Goal: Find specific page/section: Find specific page/section

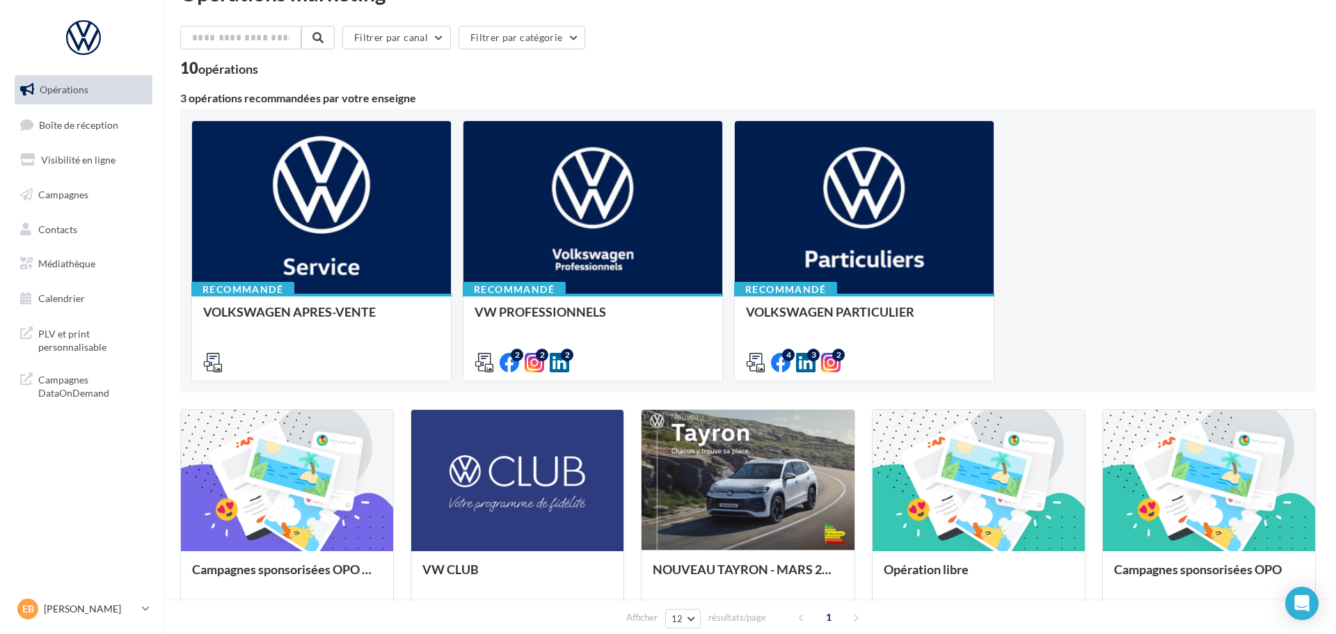
scroll to position [139, 0]
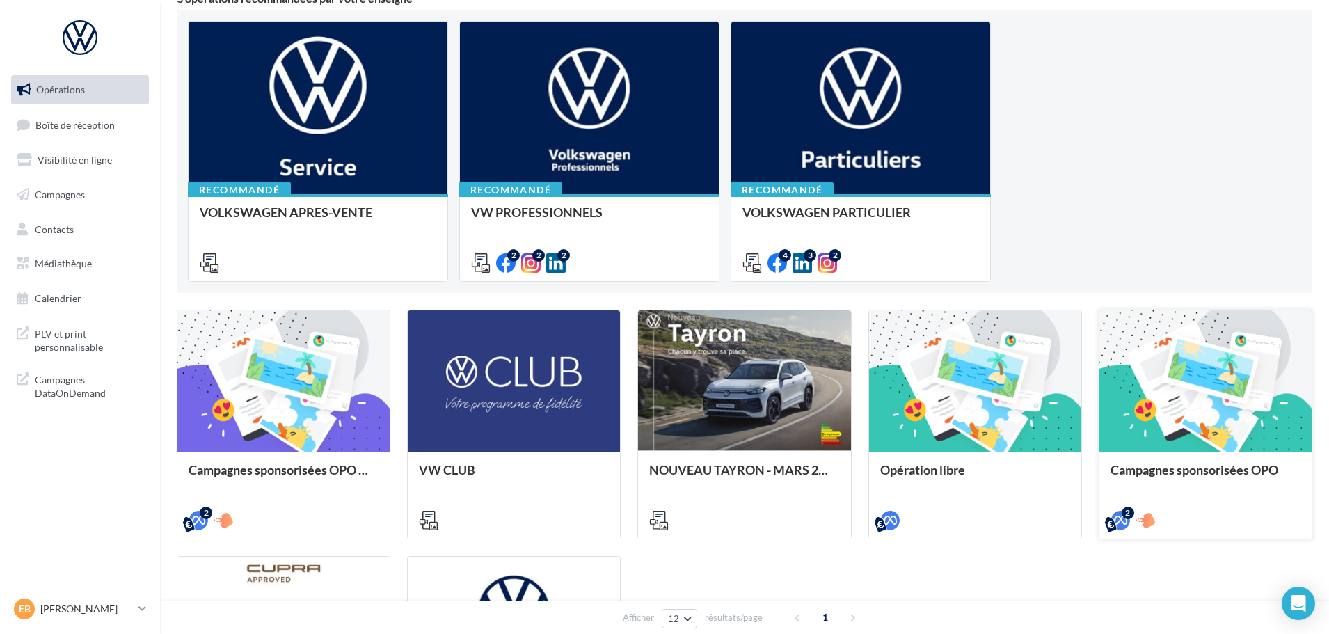
click at [1226, 393] on div at bounding box center [1205, 381] width 212 height 143
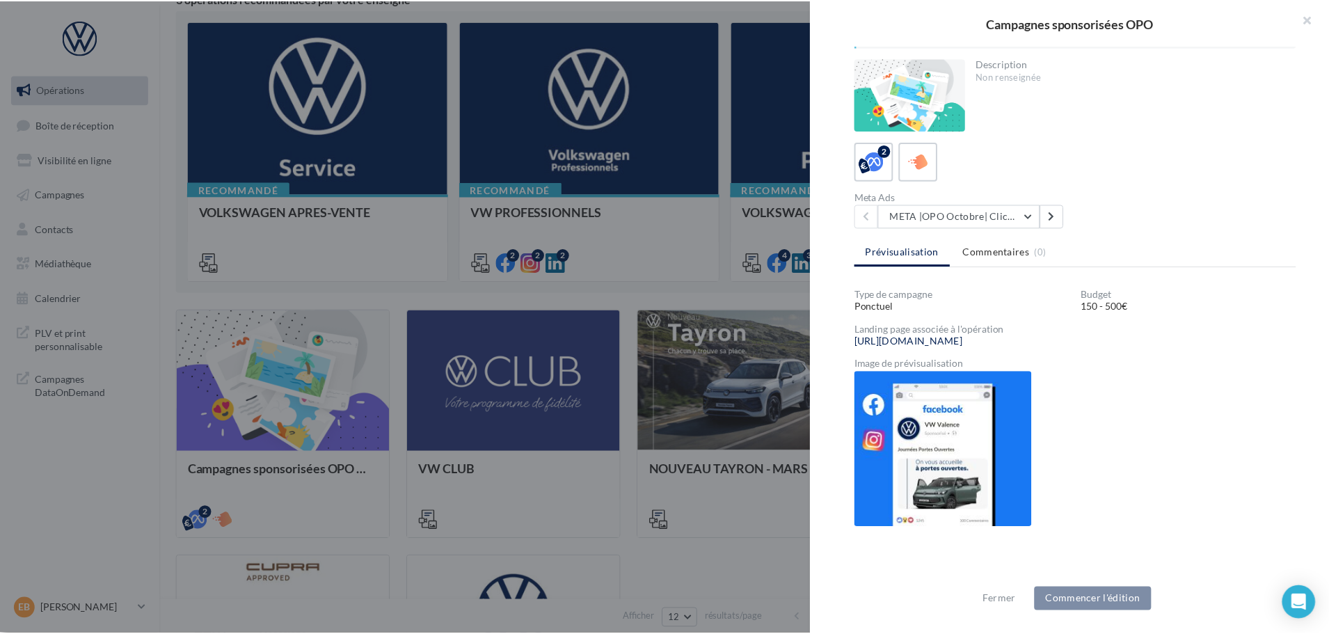
scroll to position [49, 0]
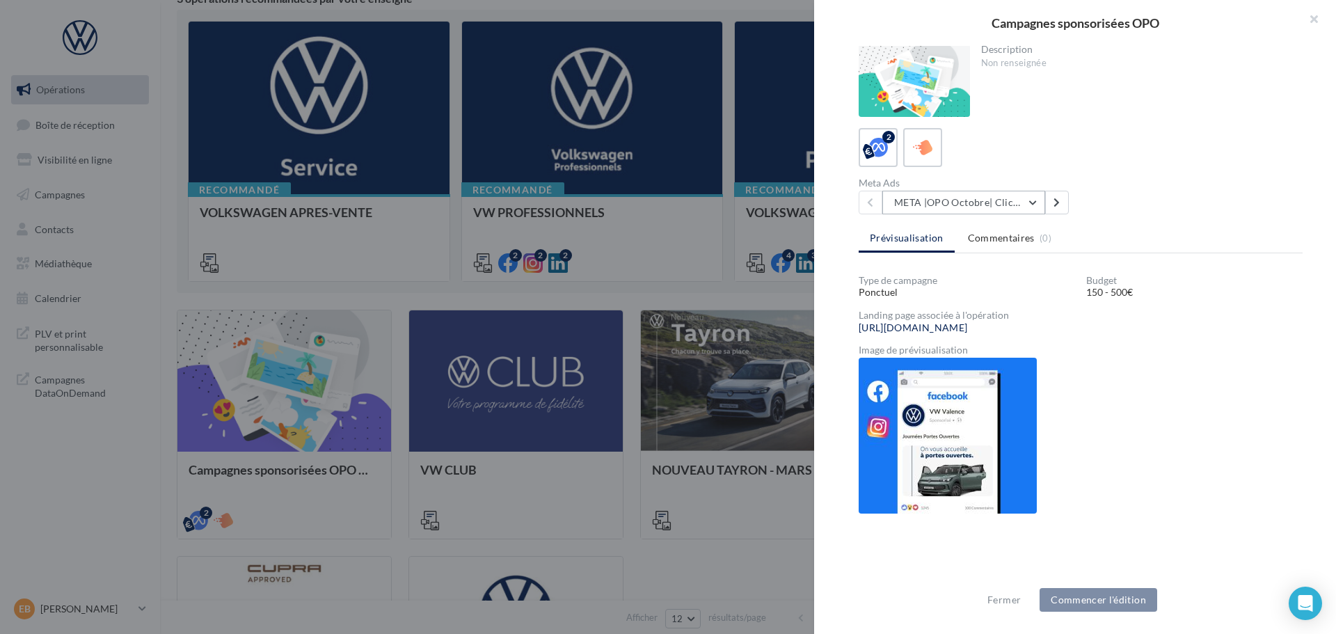
click at [1017, 207] on button "META |OPO Octobre| Click To Map" at bounding box center [963, 203] width 163 height 24
click at [1154, 175] on div "2 Meta Ads META |OPO Octobre| Click To Map META |OPO Octobre| Click To Map META…" at bounding box center [1081, 171] width 444 height 86
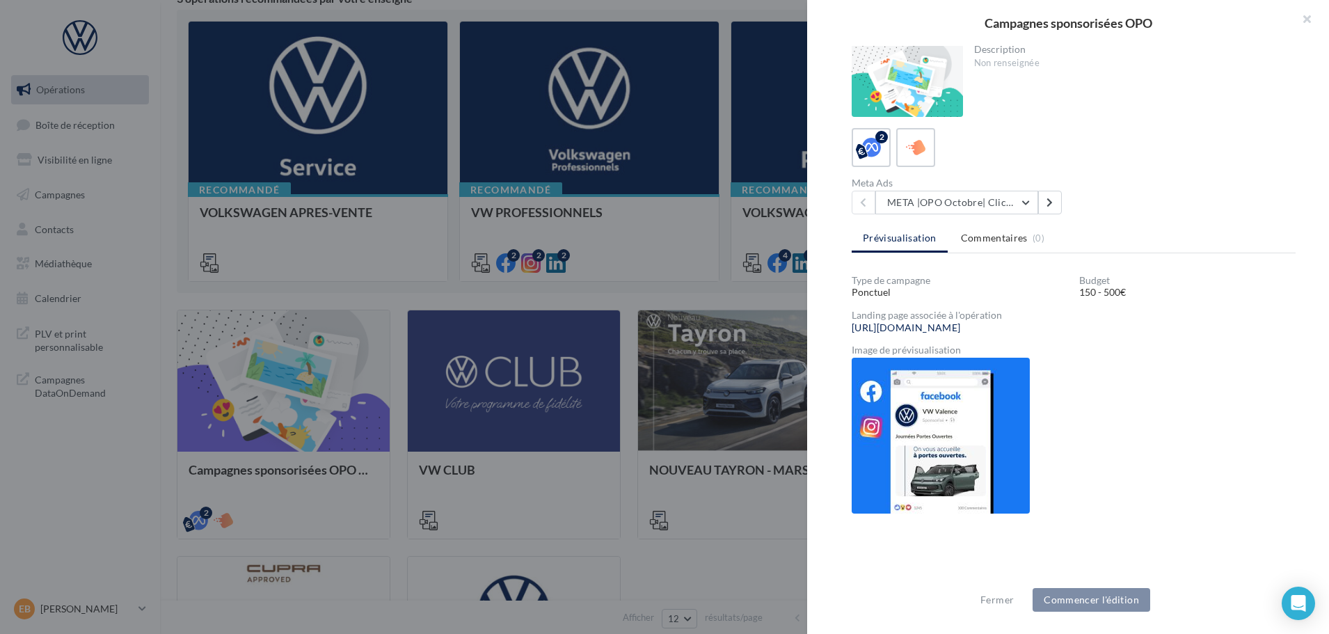
click at [685, 310] on div at bounding box center [664, 317] width 1329 height 634
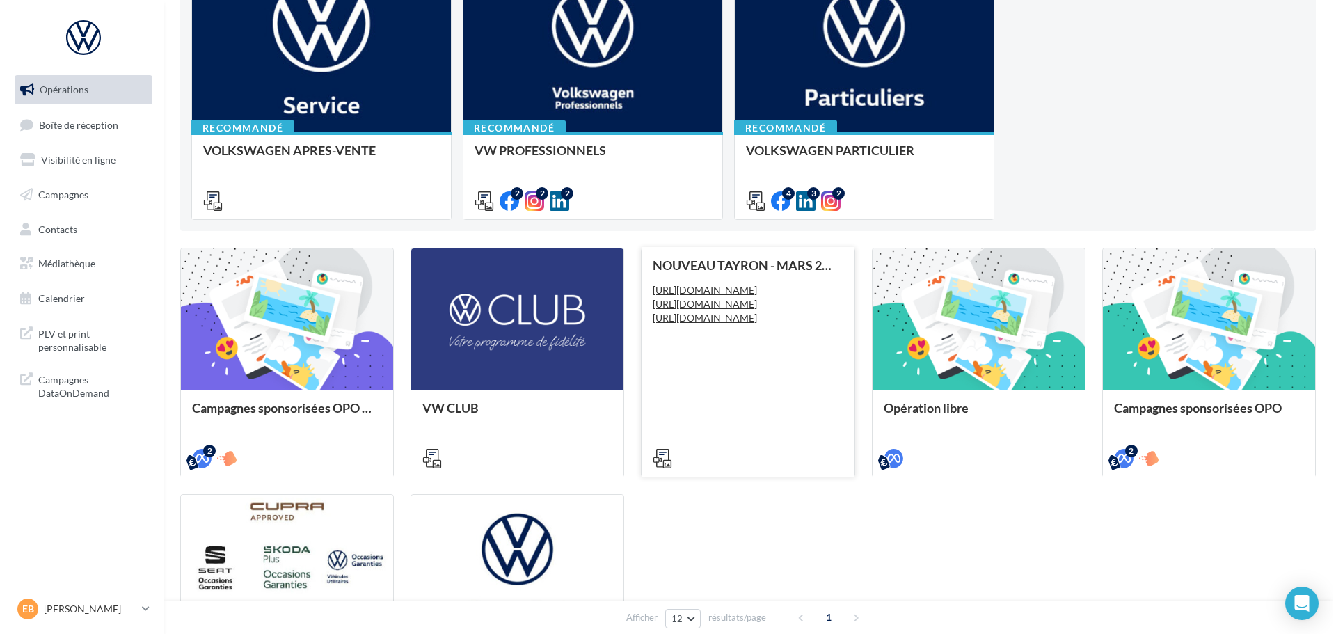
scroll to position [406, 0]
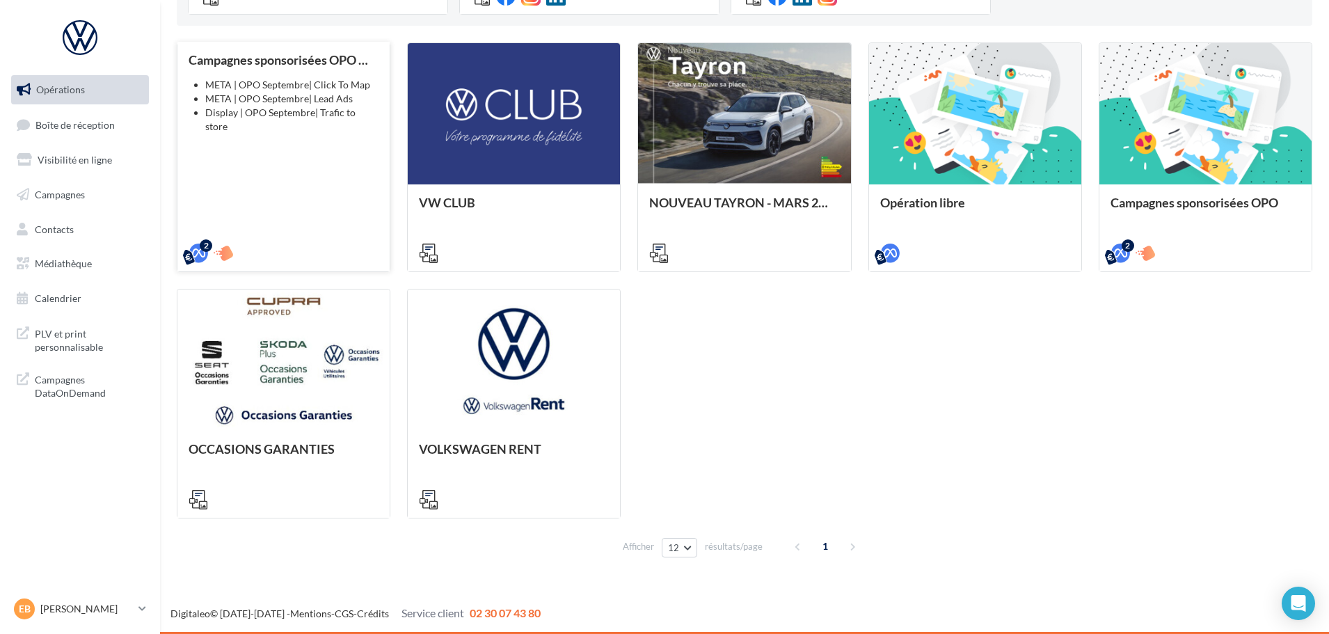
click at [285, 102] on li "META | OPO Septembre| Lead Ads" at bounding box center [291, 99] width 173 height 14
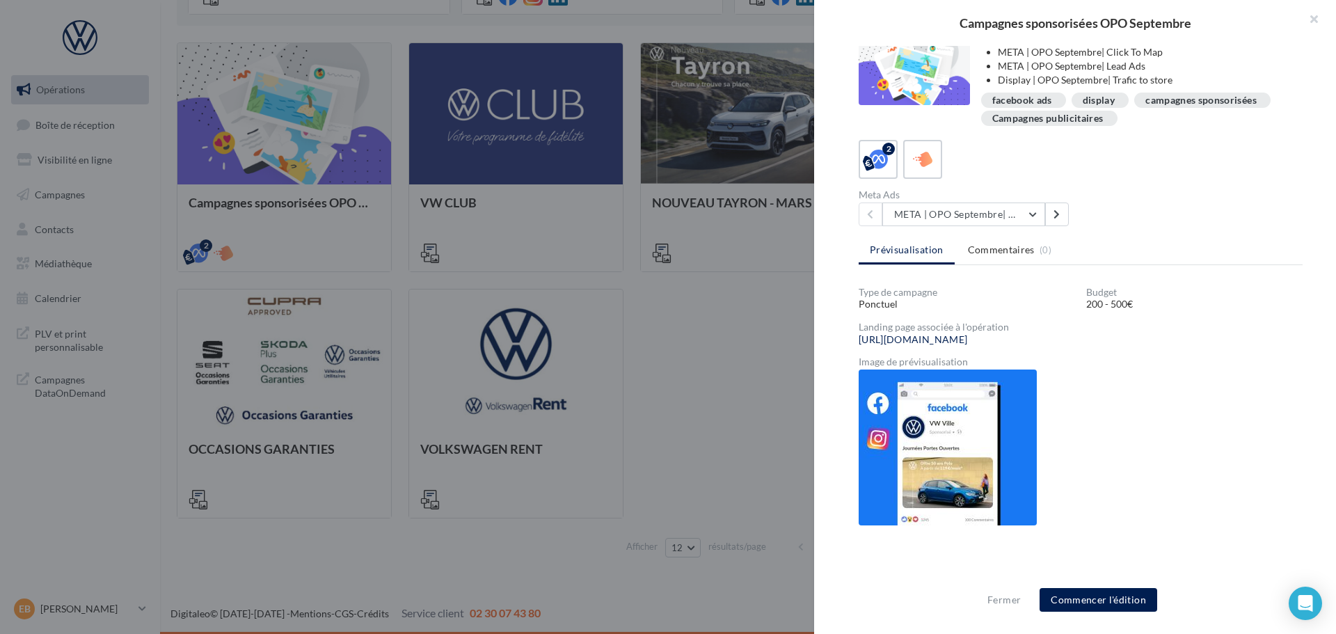
scroll to position [25, 0]
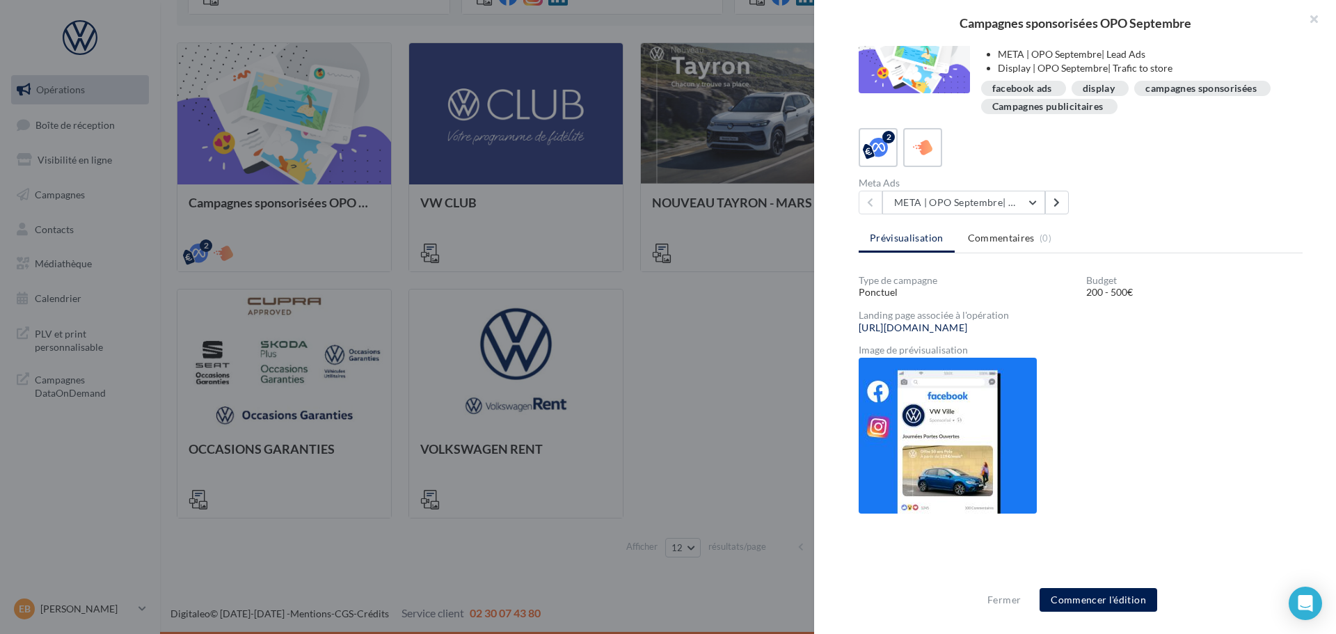
click at [955, 463] on img at bounding box center [948, 436] width 178 height 156
click at [954, 332] on link "https://volkswagen-localads.com/547/frav07130-vw-cap-ouest-automobile-sas-11000" at bounding box center [913, 327] width 109 height 11
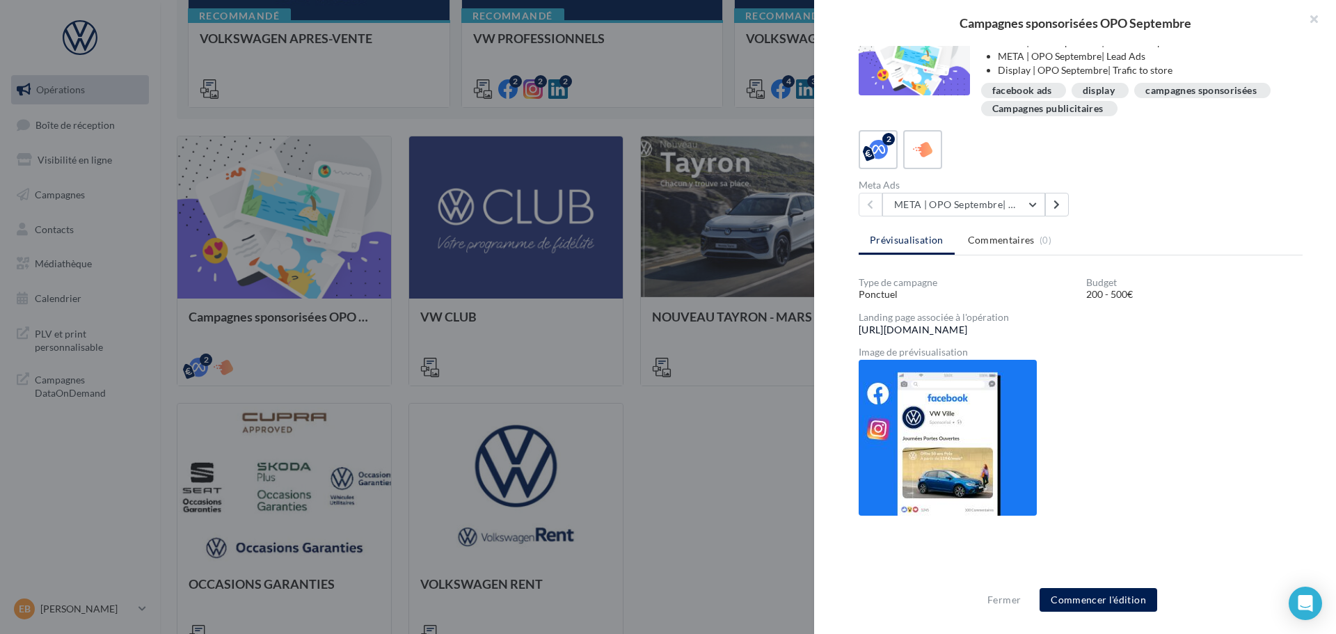
scroll to position [23, 0]
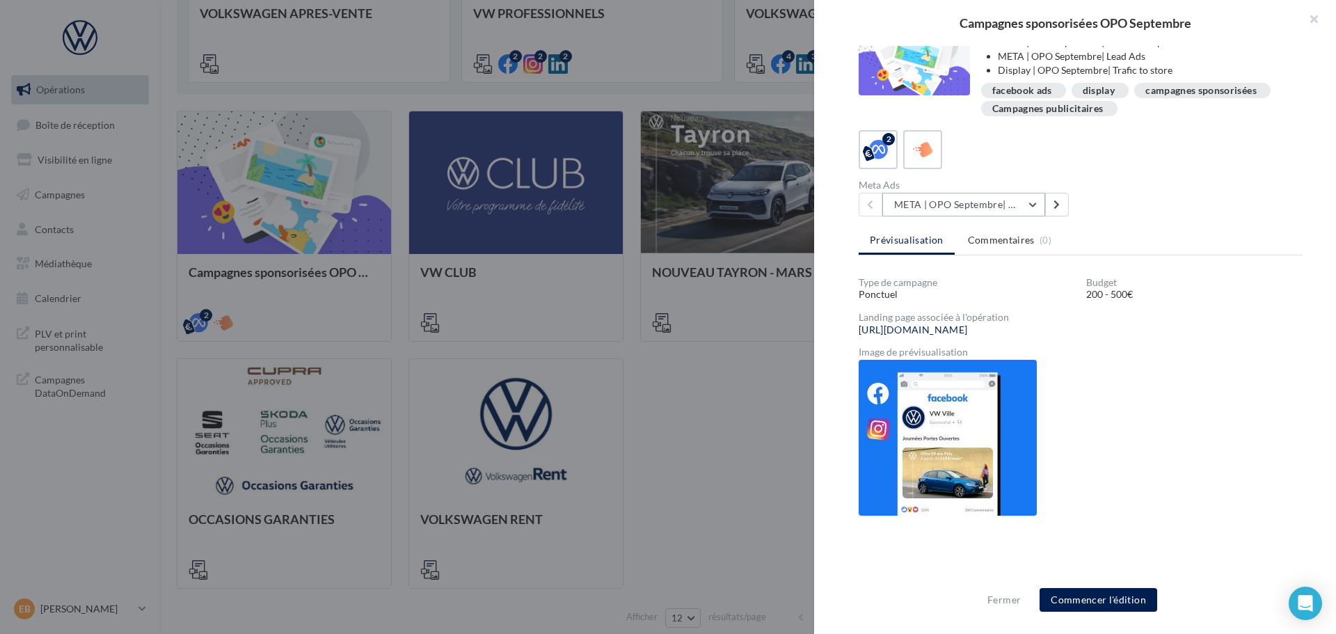
click at [989, 193] on button "META | OPO Septembre| Click To Map" at bounding box center [963, 205] width 163 height 24
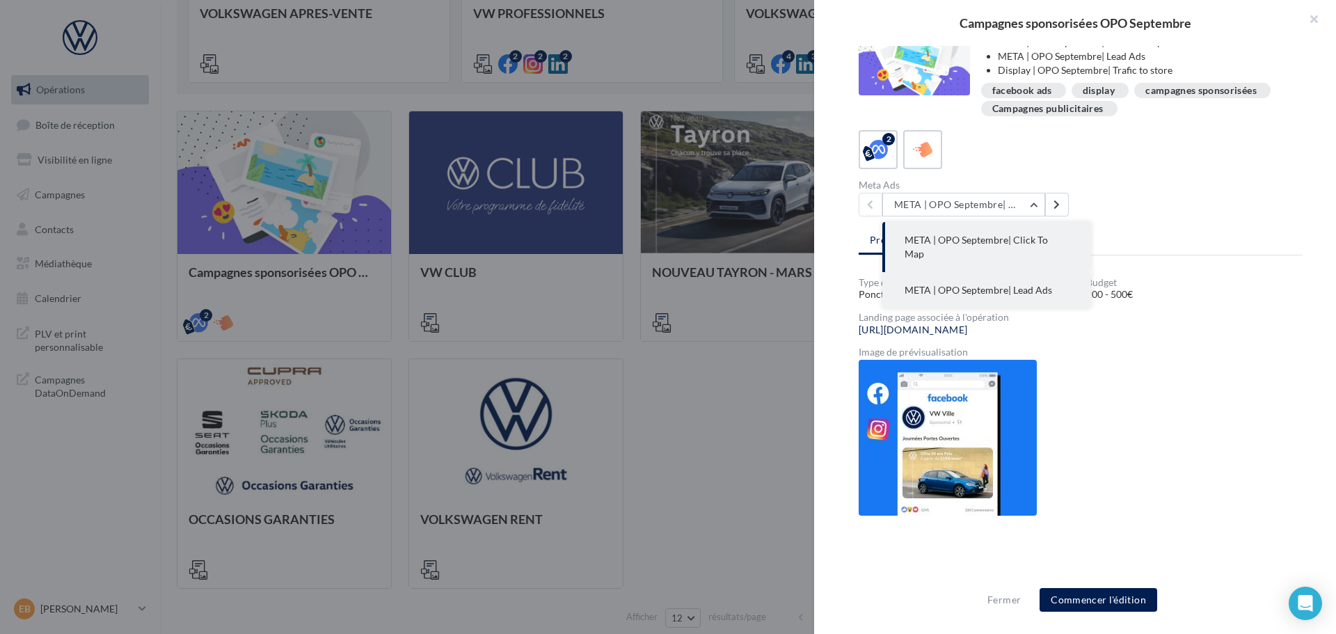
click at [995, 292] on button "META | OPO Septembre| Lead Ads" at bounding box center [986, 290] width 209 height 36
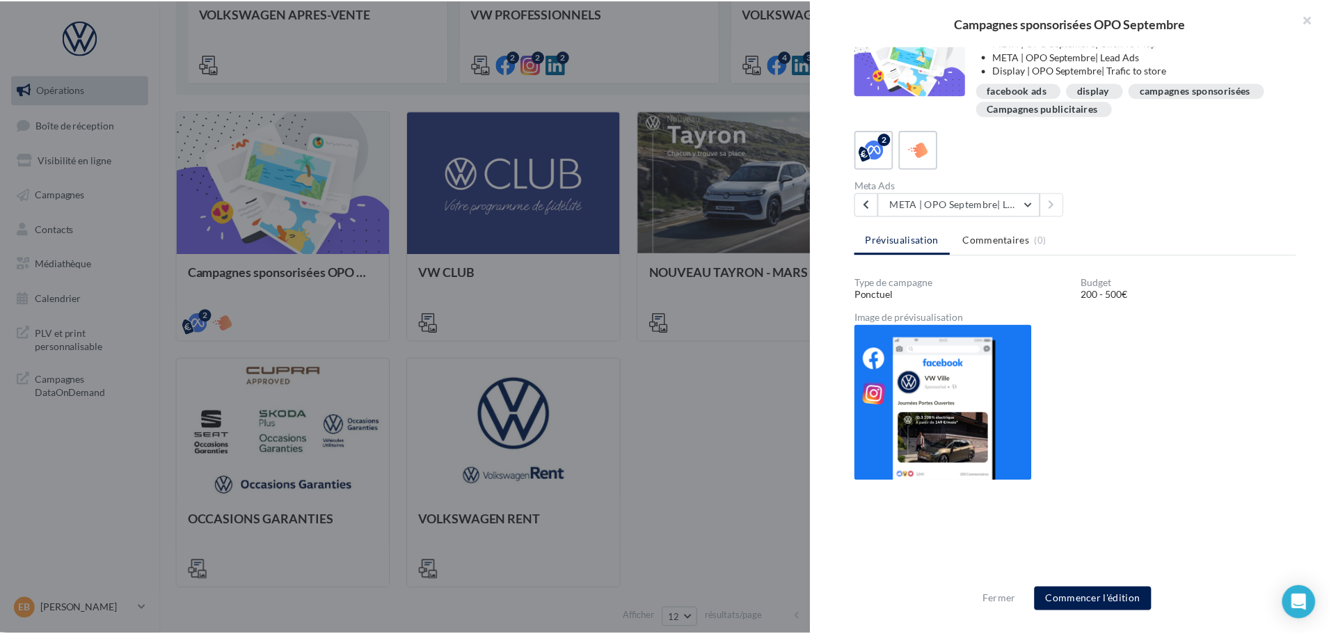
scroll to position [25, 0]
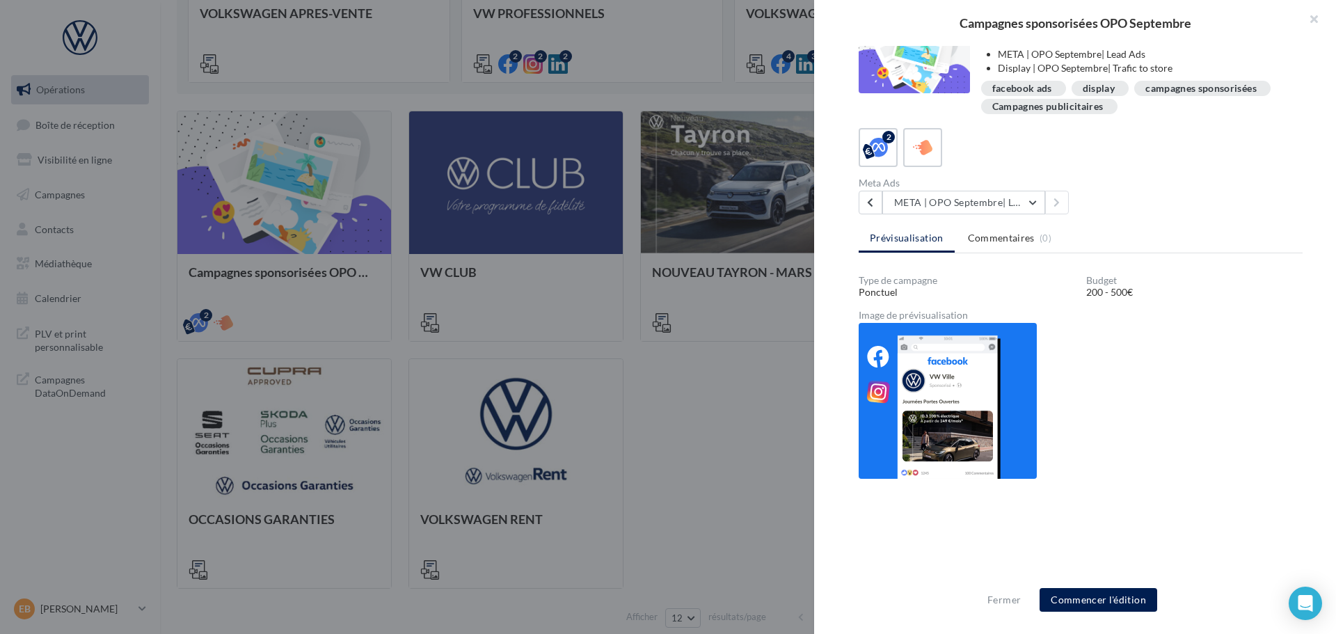
click at [530, 220] on div at bounding box center [668, 317] width 1336 height 634
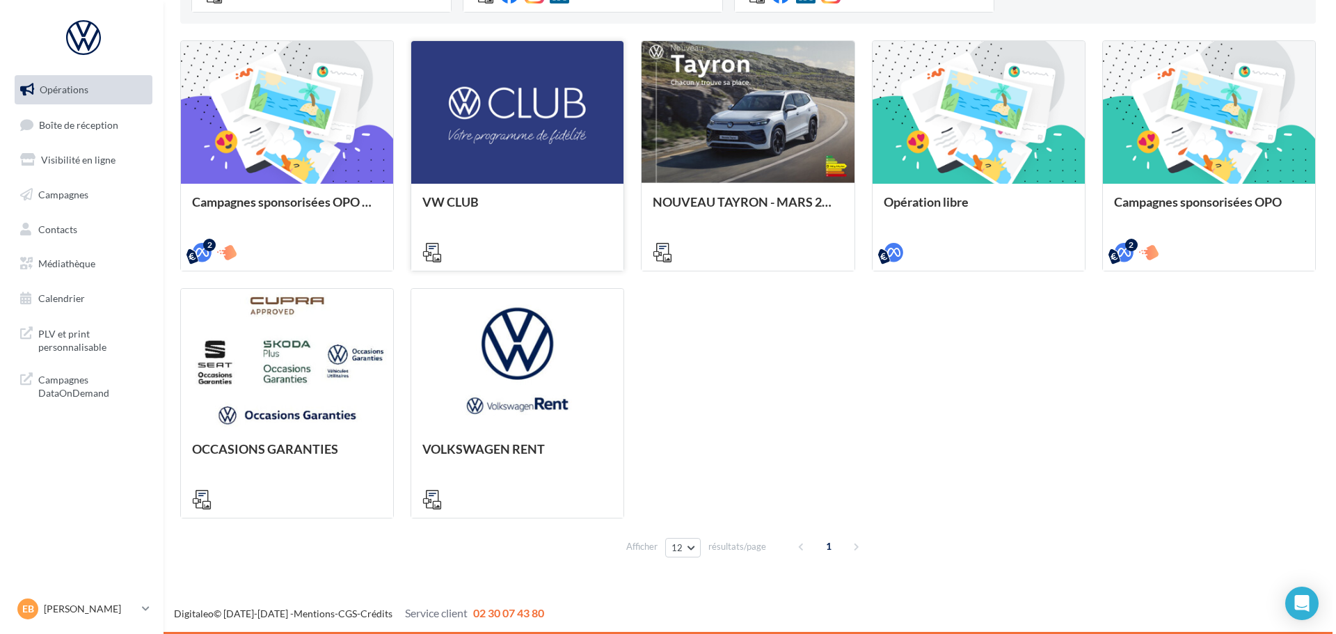
scroll to position [0, 0]
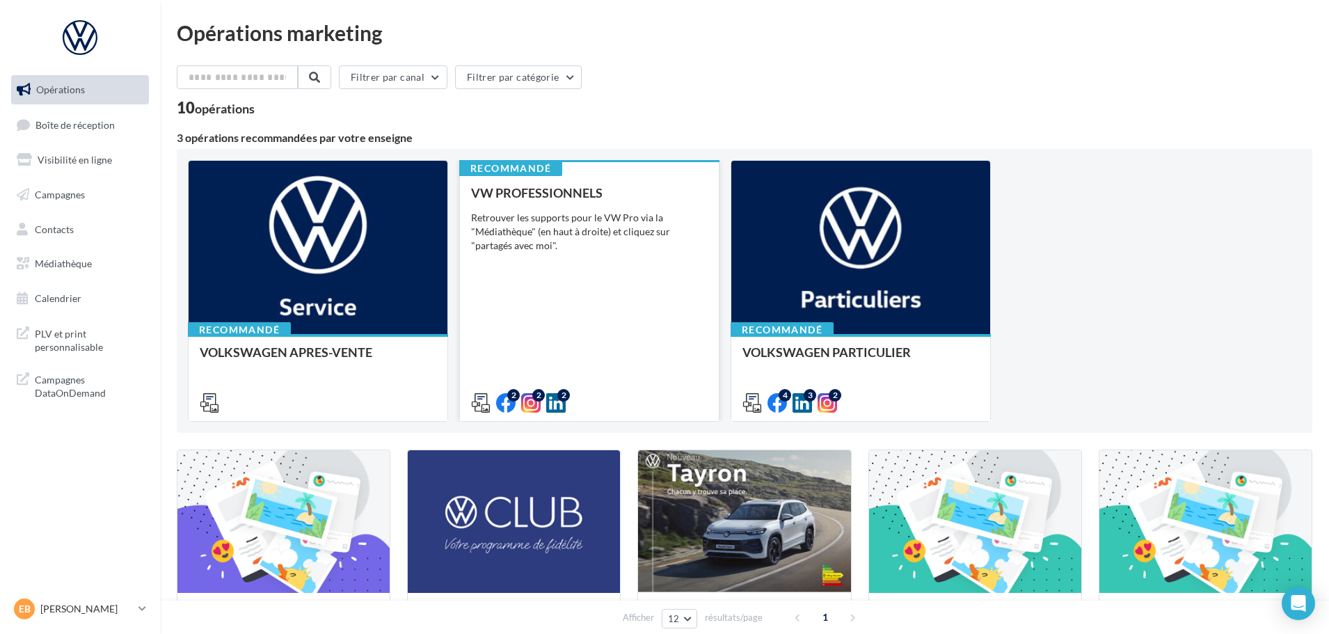
click at [531, 241] on div "Retrouver les supports pour le VW Pro via la "Médiathèque" (en haut à droite) e…" at bounding box center [589, 232] width 237 height 42
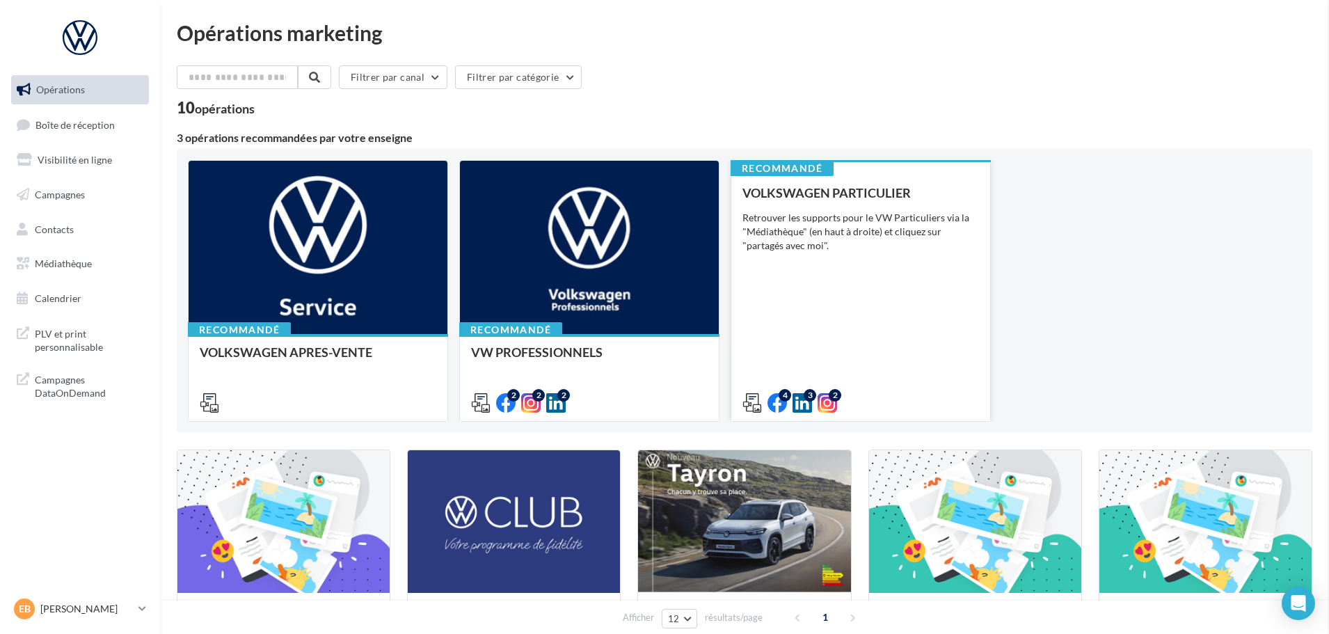
click at [847, 230] on div "Retrouver les supports pour le VW Particuliers via la "Médiathèque" (en haut à …" at bounding box center [860, 232] width 237 height 42
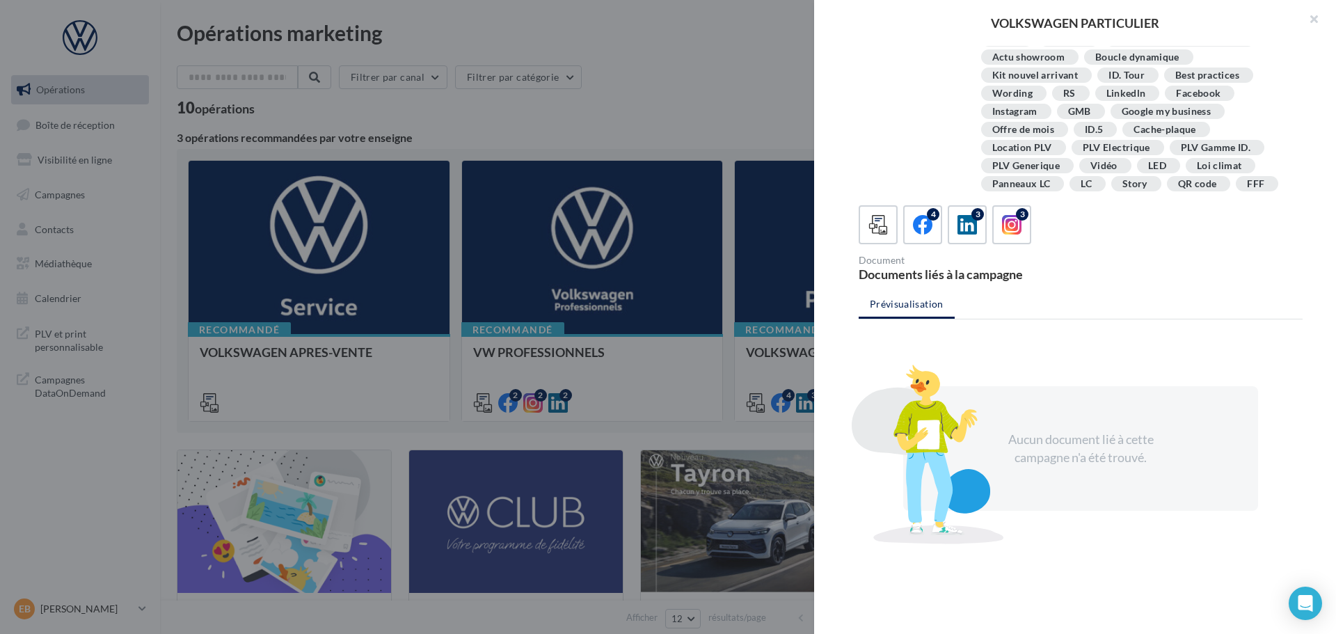
scroll to position [253, 0]
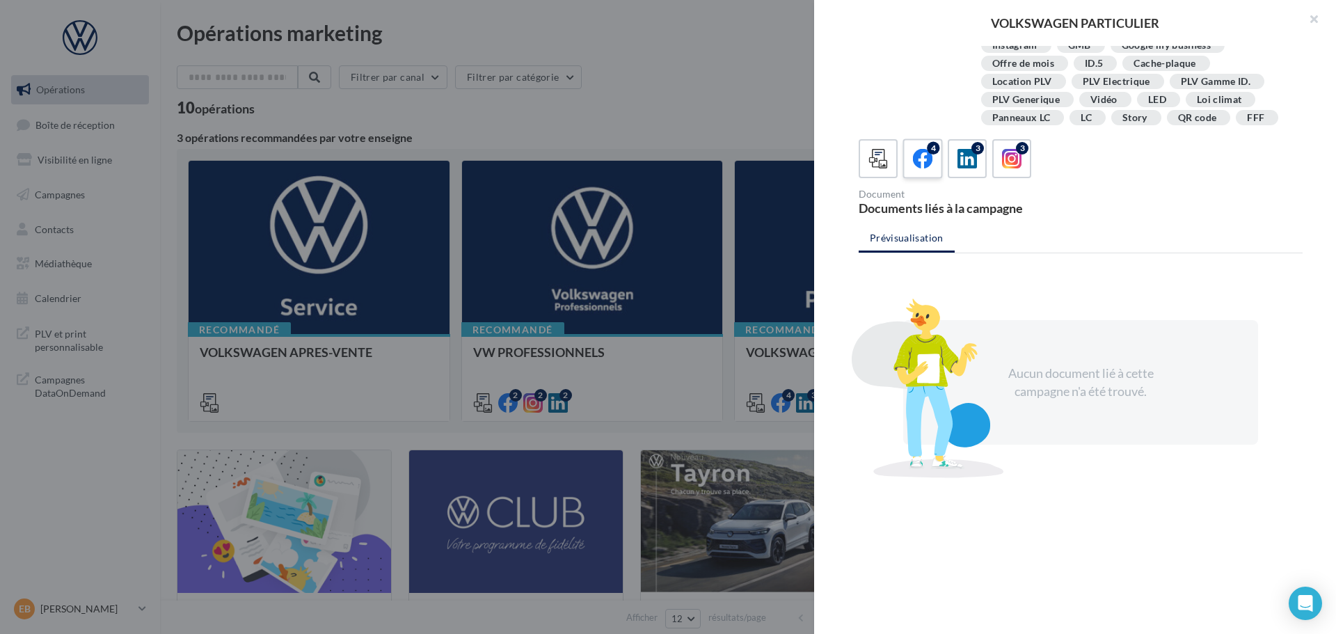
click at [932, 164] on icon at bounding box center [923, 159] width 20 height 20
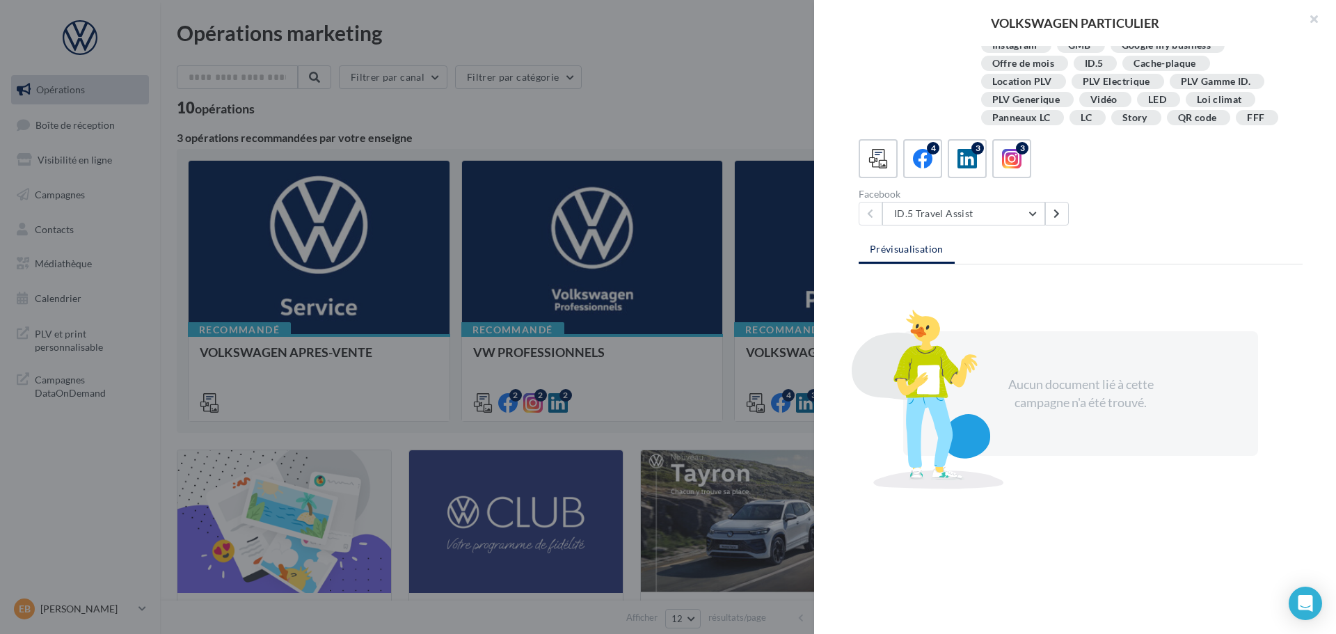
scroll to position [250, 0]
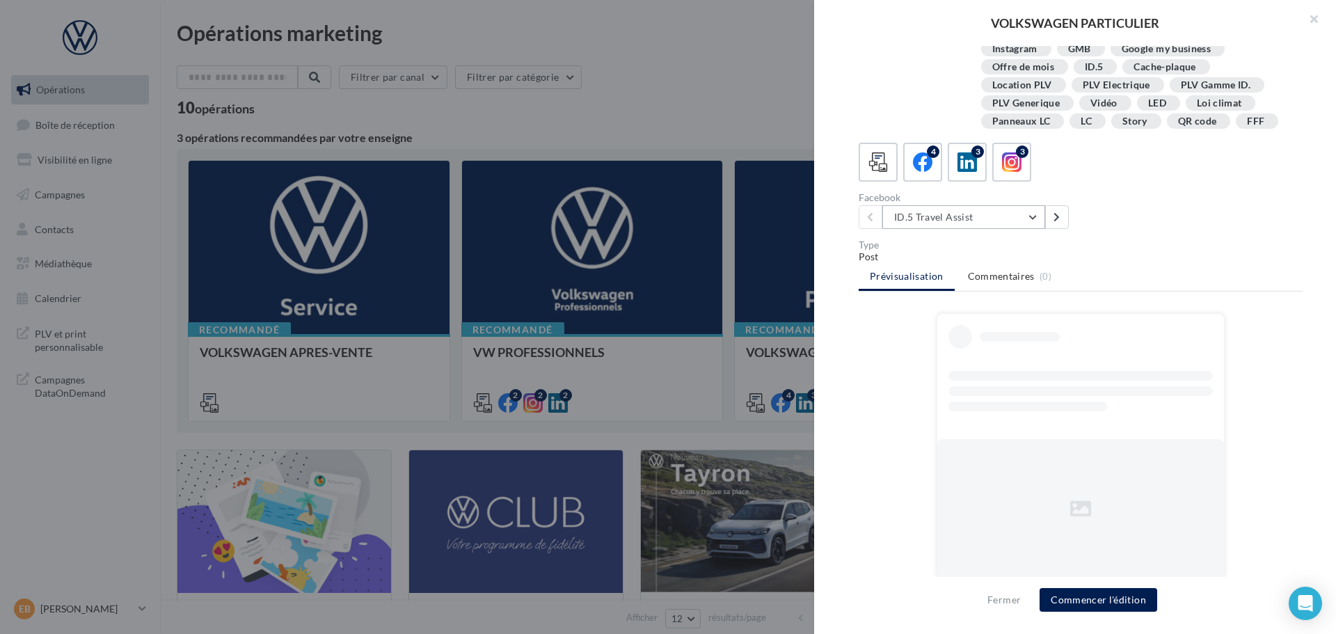
click at [994, 213] on button "ID.5 Travel Assist" at bounding box center [963, 217] width 163 height 24
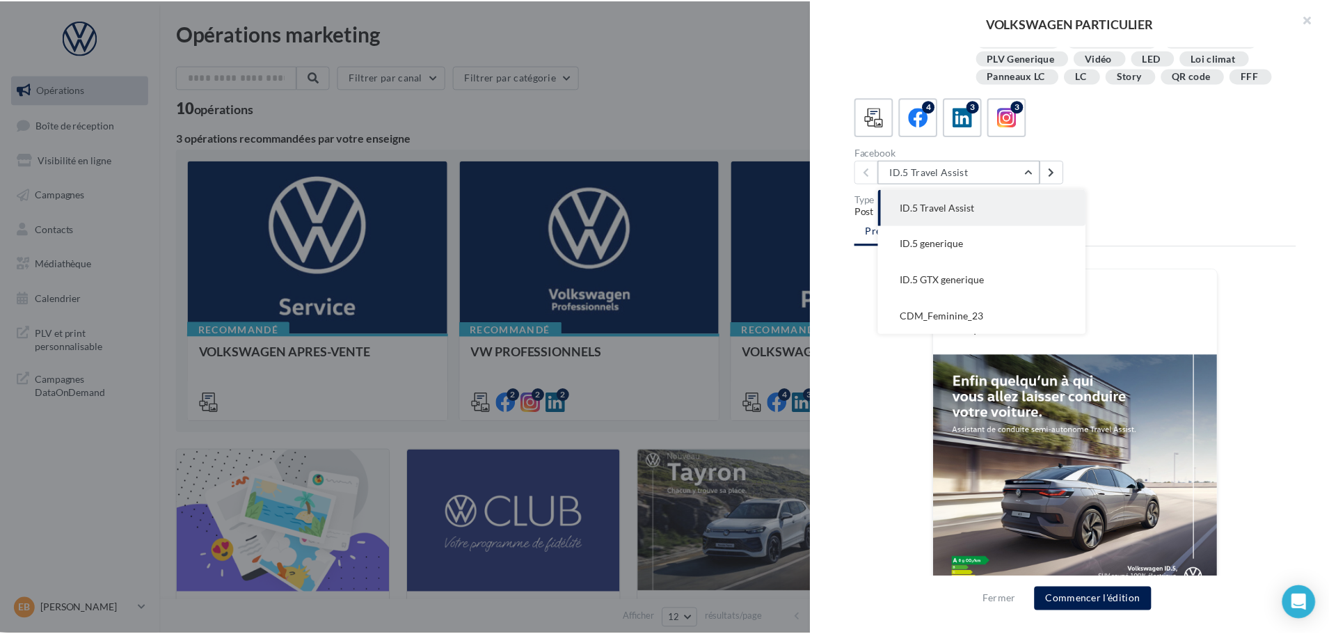
scroll to position [365, 0]
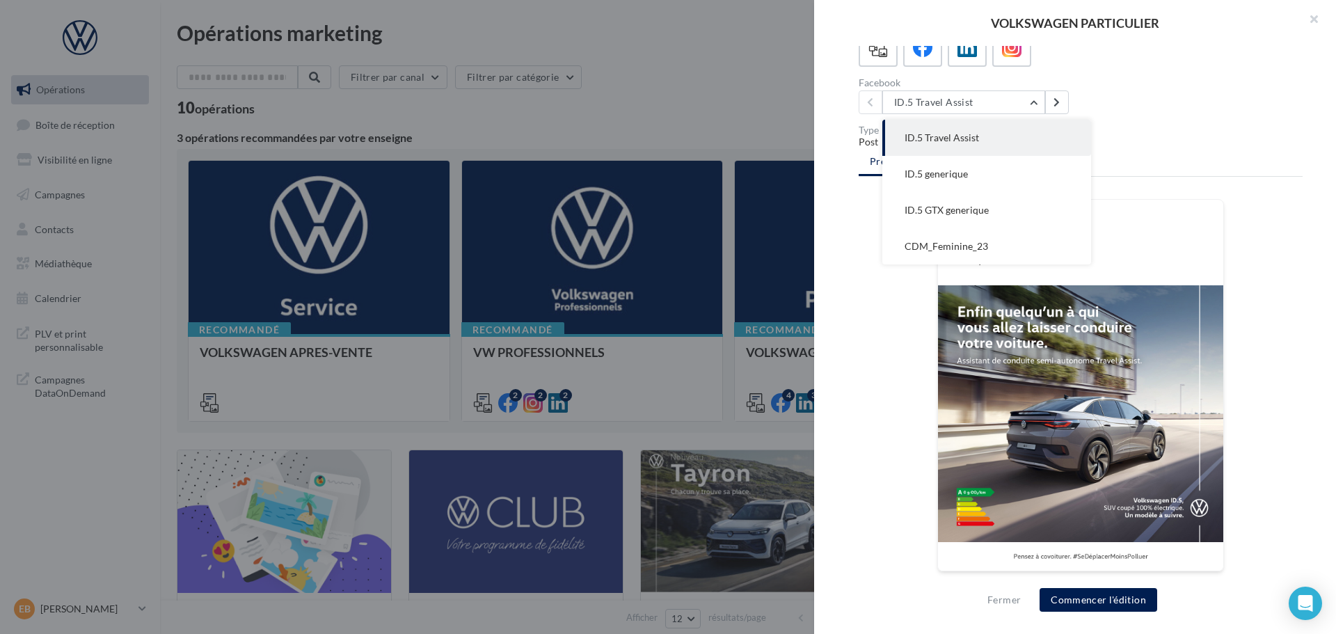
click at [1234, 157] on ul "Prévisualisation Commentaires (0)" at bounding box center [1081, 163] width 444 height 28
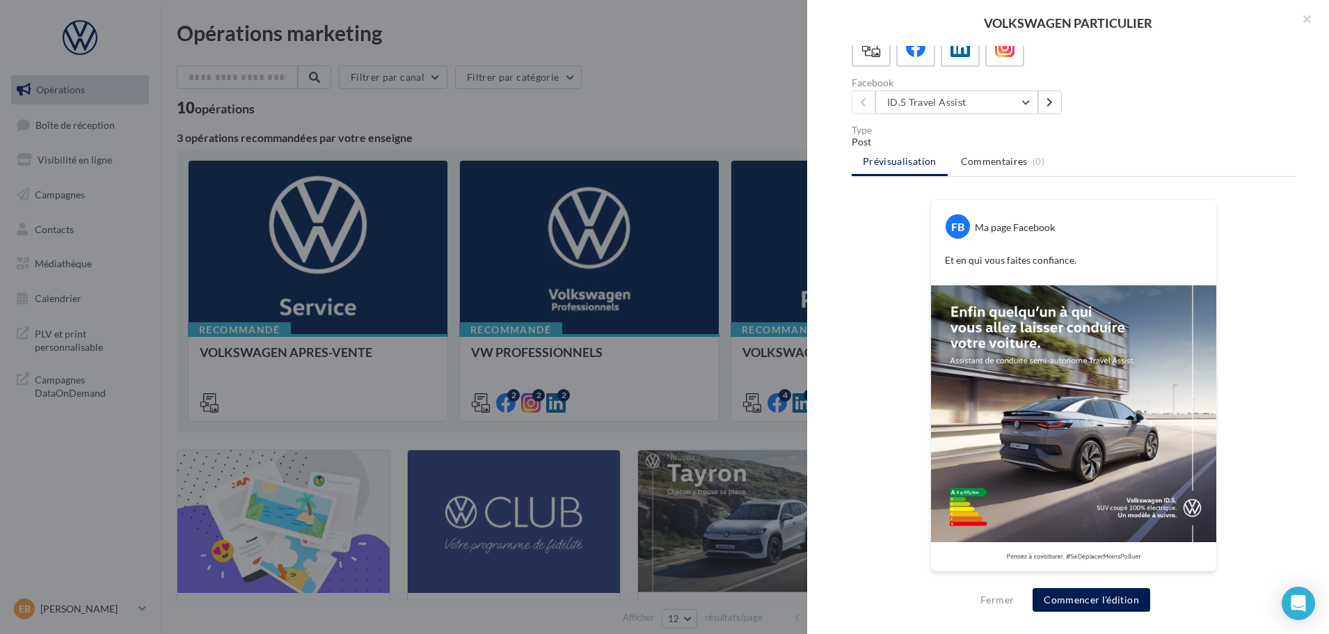
click at [605, 88] on div at bounding box center [664, 317] width 1329 height 634
